Goal: Task Accomplishment & Management: Use online tool/utility

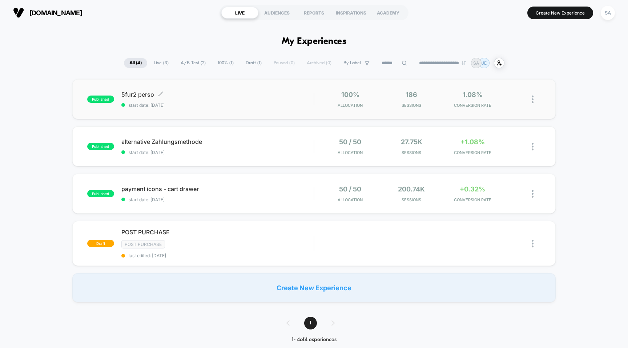
click at [146, 92] on span "5fur2 perso Click to edit experience details" at bounding box center [217, 94] width 193 height 7
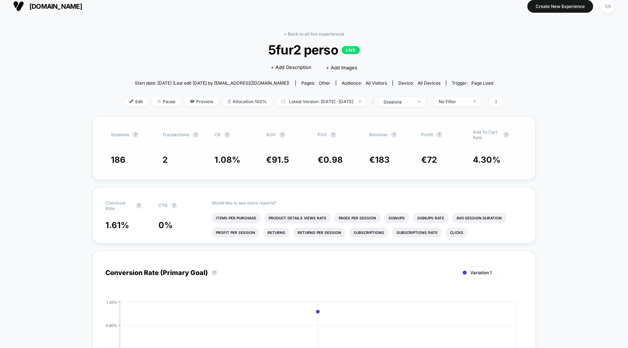
scroll to position [9, 0]
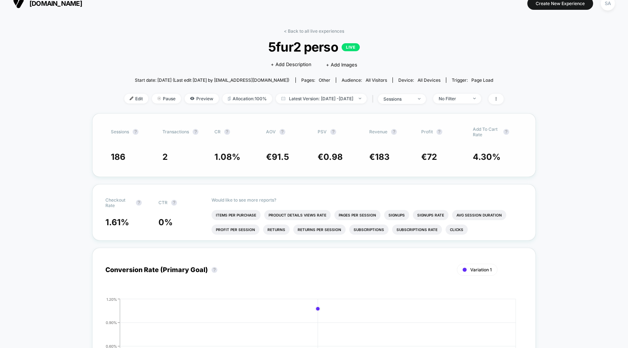
drag, startPoint x: 398, startPoint y: 161, endPoint x: 366, endPoint y: 159, distance: 32.5
click at [366, 159] on div "Sessions ? Transactions ? CR ? AOV ? PSV ? Revenue ? Profit ? Add To Cart Rate …" at bounding box center [314, 145] width 444 height 64
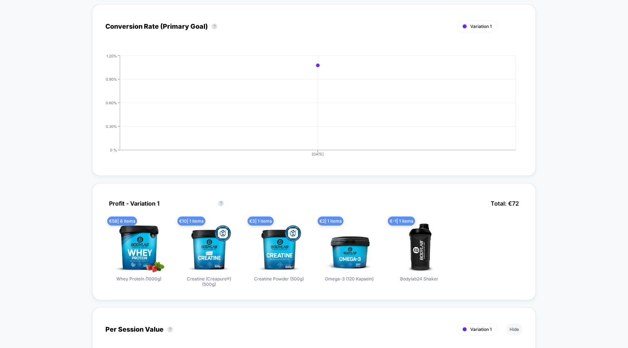
scroll to position [0, 0]
